Goal: Go to known website: Access a specific website the user already knows

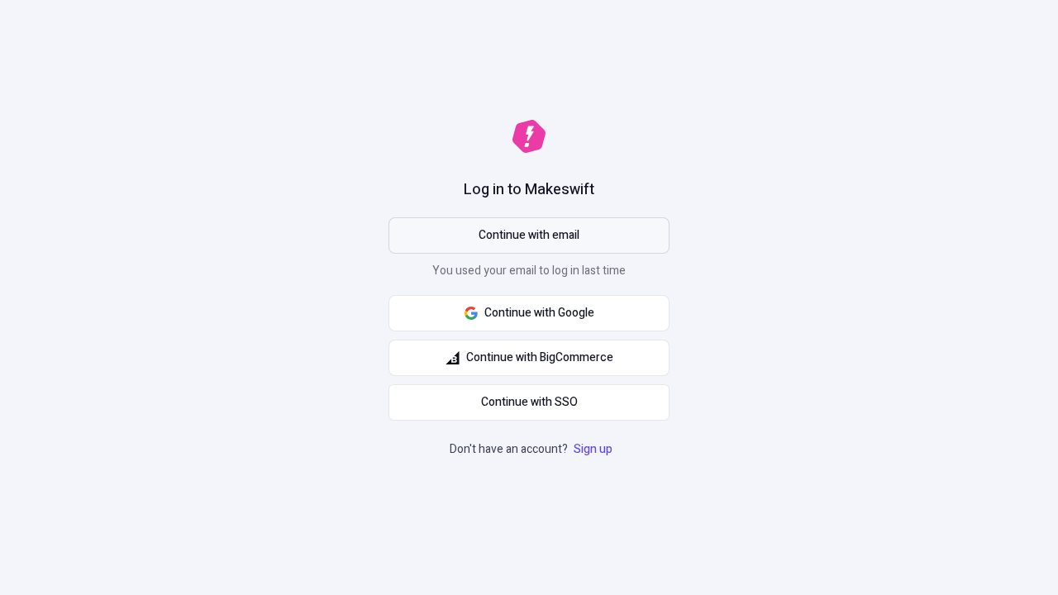
click at [529, 236] on span "Continue with email" at bounding box center [529, 236] width 101 height 18
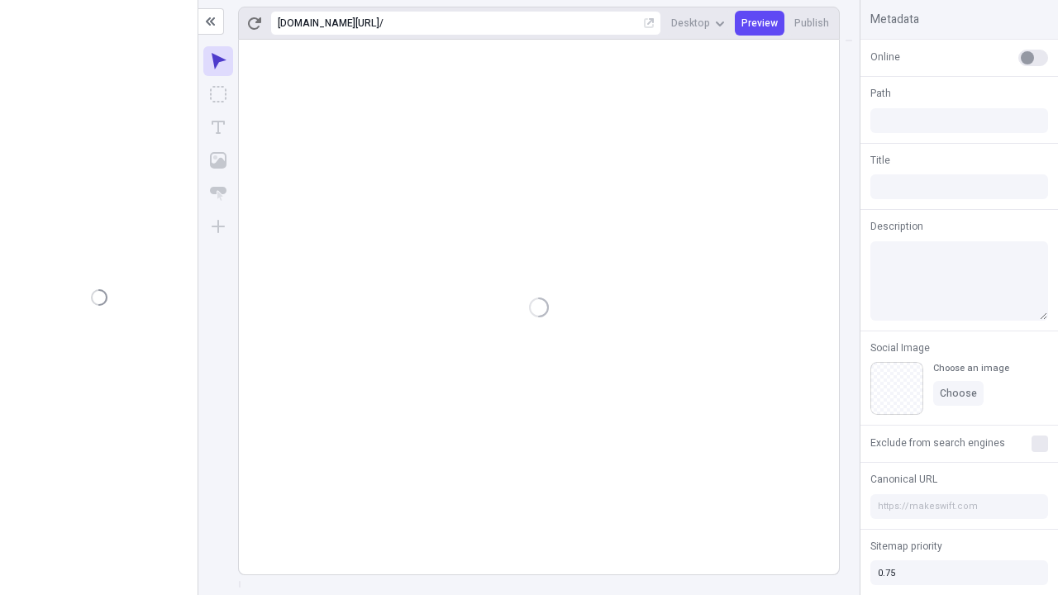
type input "/deep-link-sustineo"
